Goal: Register for event/course

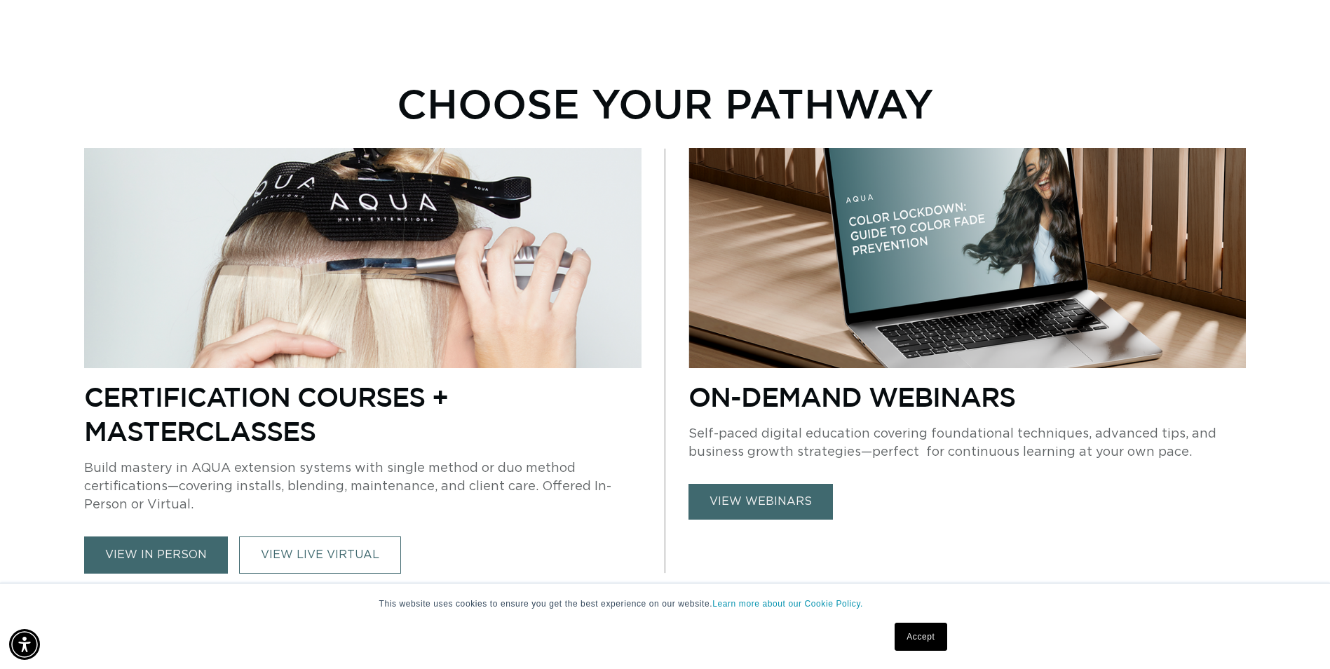
scroll to position [0, 2460]
click at [151, 557] on link "view in person" at bounding box center [156, 554] width 144 height 37
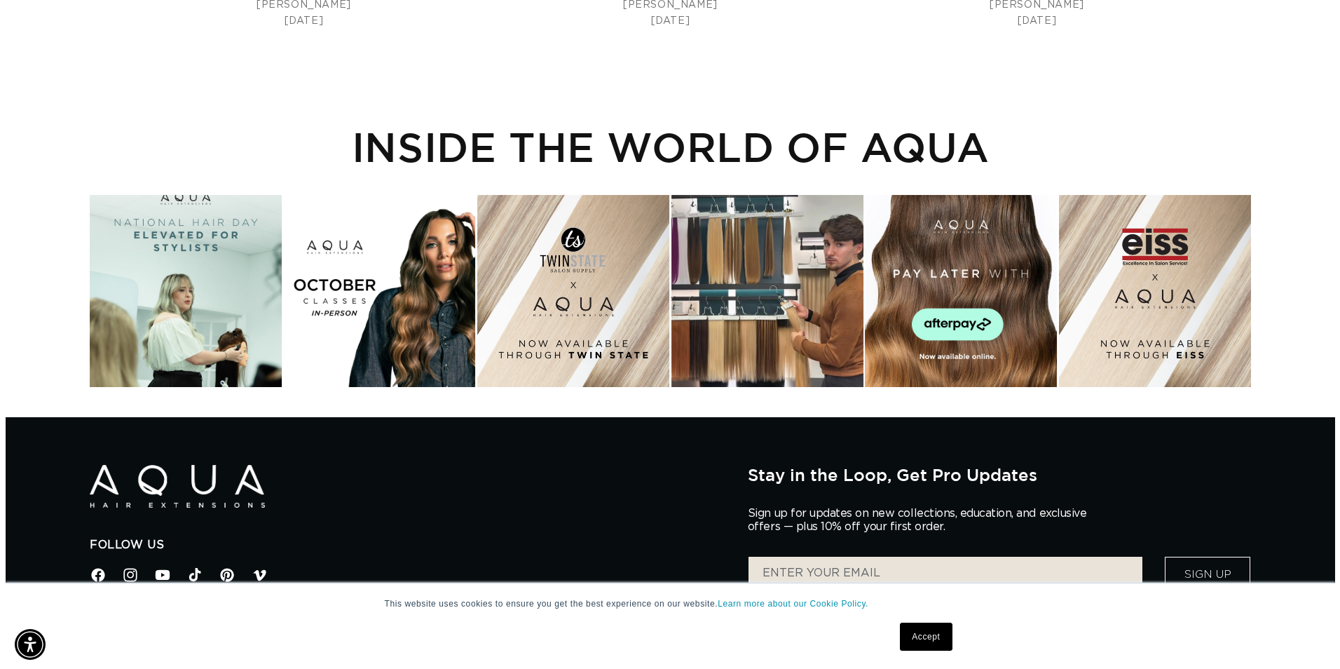
scroll to position [0, 2460]
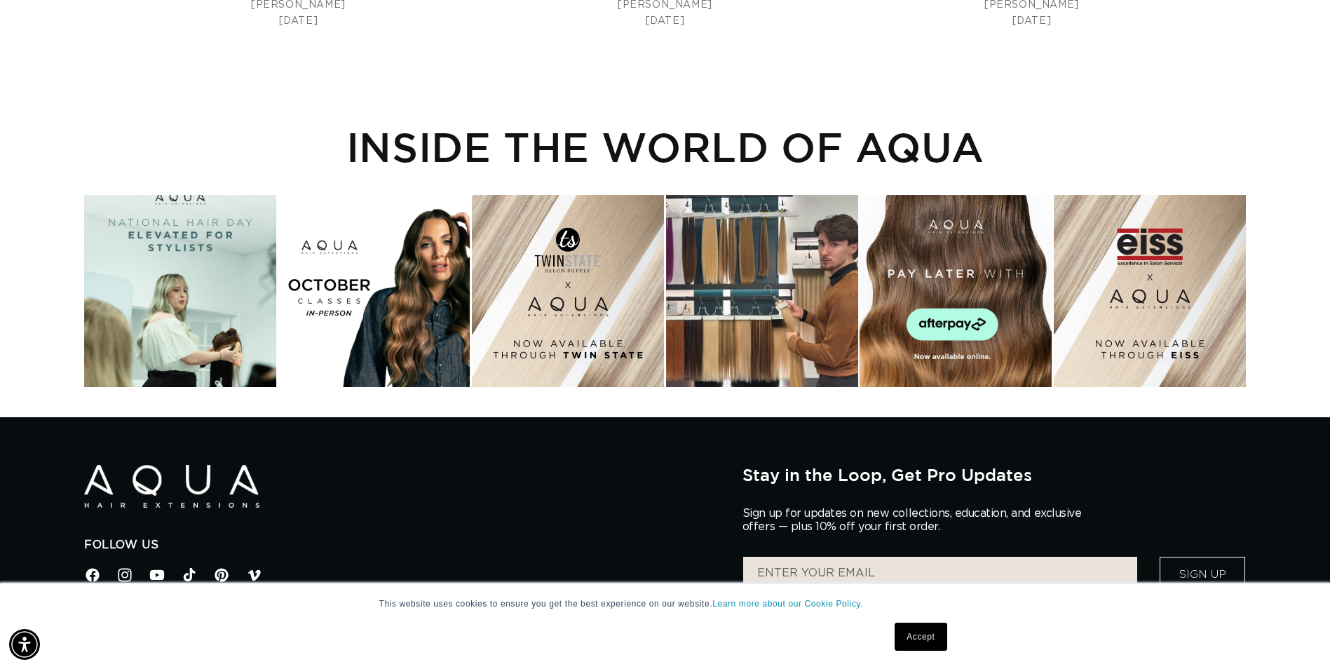
click at [738, 346] on div "Instagram post opens in a popup" at bounding box center [762, 291] width 192 height 192
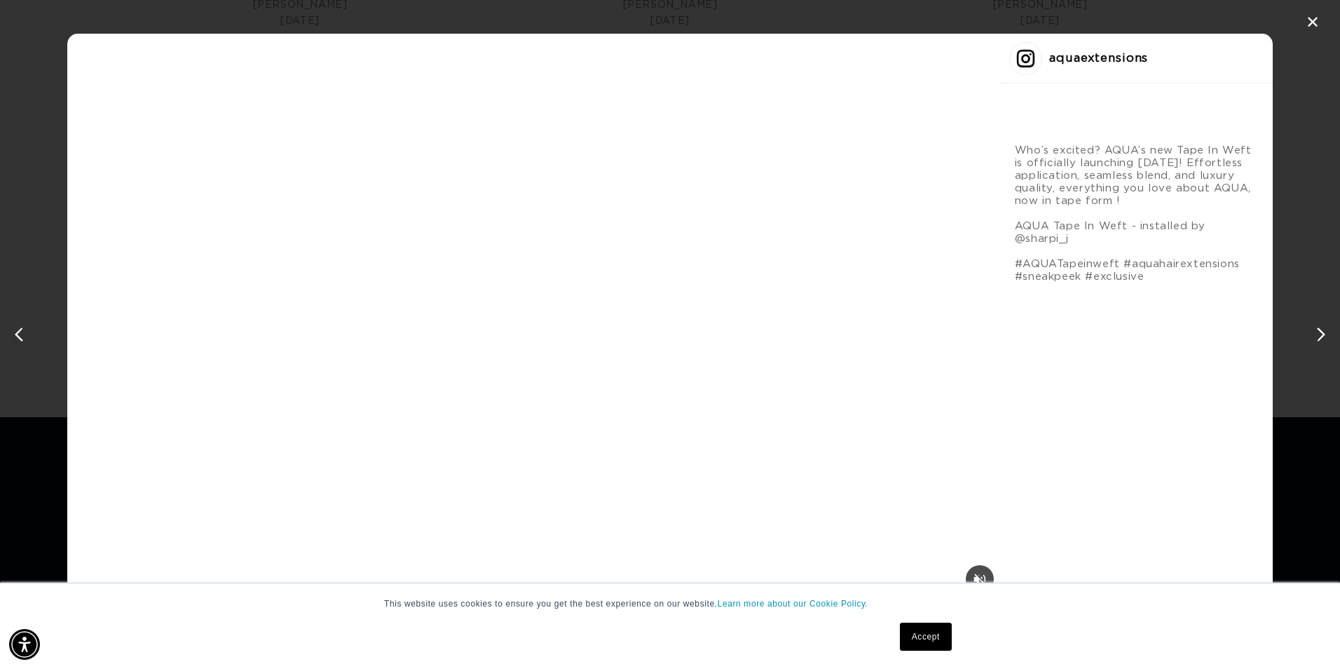
scroll to position [0, 0]
drag, startPoint x: 924, startPoint y: 646, endPoint x: 914, endPoint y: 632, distance: 17.1
click at [924, 646] on link "Accept" at bounding box center [926, 636] width 52 height 28
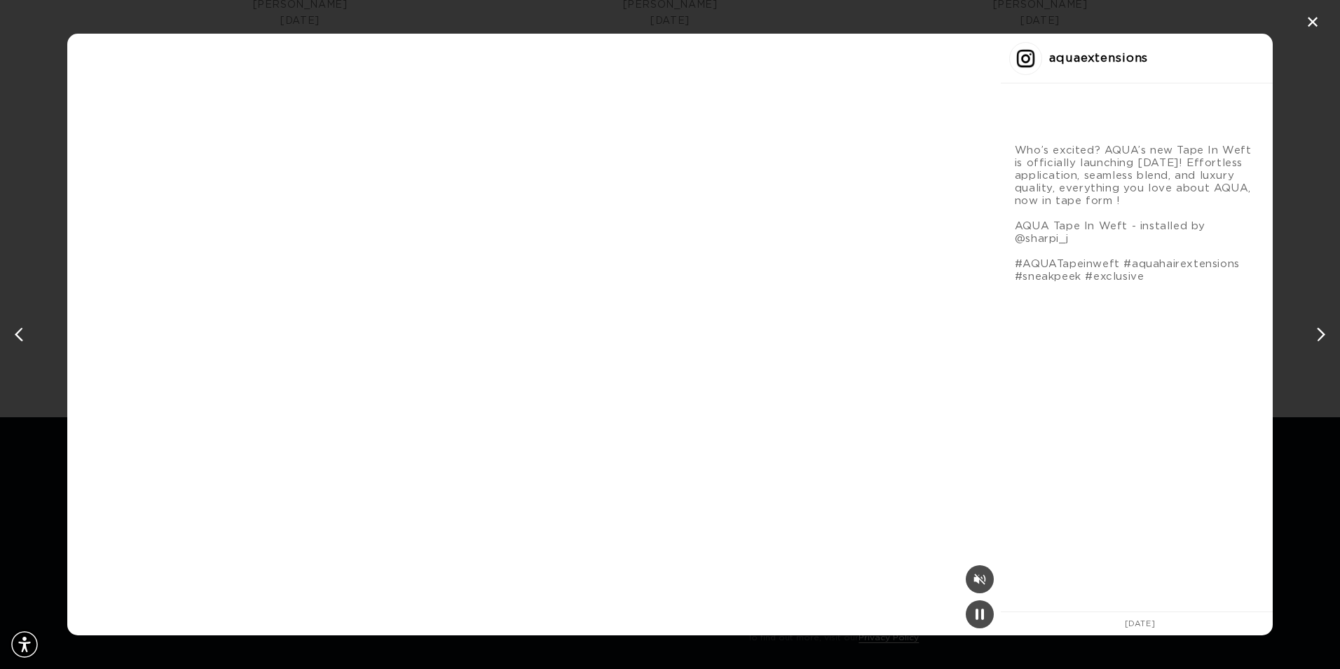
scroll to position [0, 1241]
click at [1324, 23] on div "✕ aquaextensions Who’s excited? AQUA’s new Tape In Weft is officially launching…" at bounding box center [670, 334] width 1340 height 669
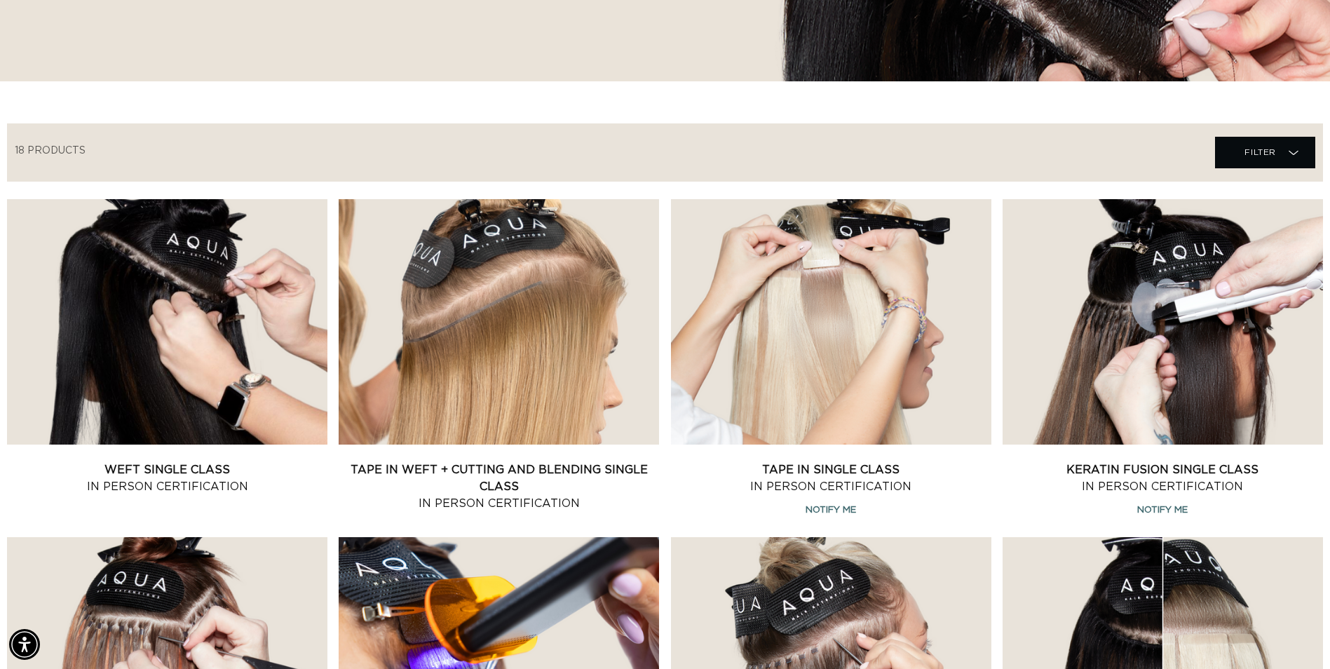
scroll to position [140, 0]
